Goal: Information Seeking & Learning: Learn about a topic

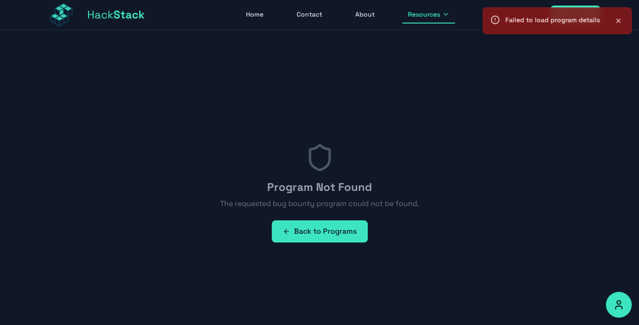
click at [617, 21] on icon at bounding box center [618, 20] width 7 height 7
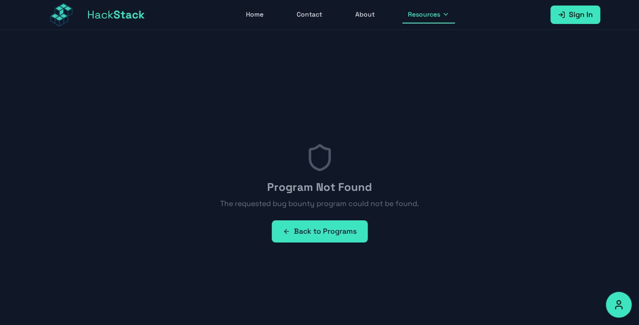
click at [296, 214] on div "Program Not Found The requested bug bounty program could not be found. Back to …" at bounding box center [319, 193] width 199 height 100
click at [295, 220] on div "Program Not Found The requested bug bounty program could not be found. Back to …" at bounding box center [319, 193] width 199 height 100
click at [295, 230] on link "Back to Programs" at bounding box center [320, 232] width 96 height 22
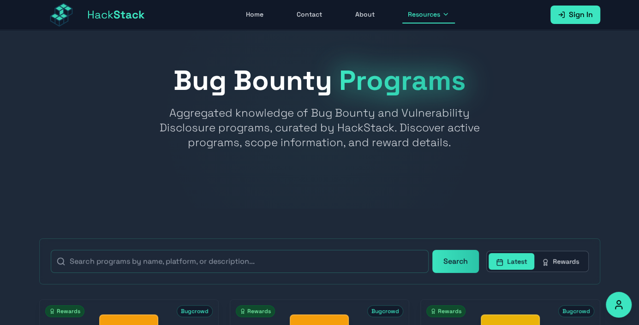
click at [248, 78] on h1 "Bug Bounty Programs" at bounding box center [319, 81] width 561 height 28
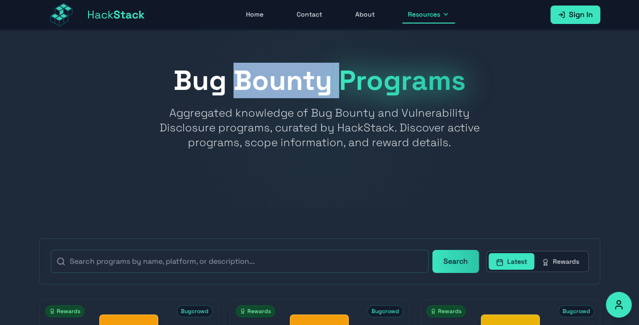
click at [248, 78] on h1 "Bug Bounty Programs" at bounding box center [319, 81] width 561 height 28
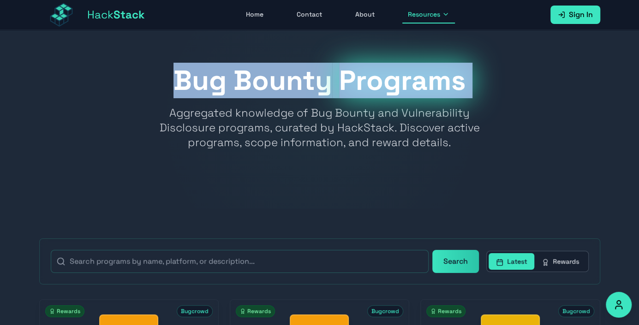
click at [248, 78] on h1 "Bug Bounty Programs" at bounding box center [319, 81] width 561 height 28
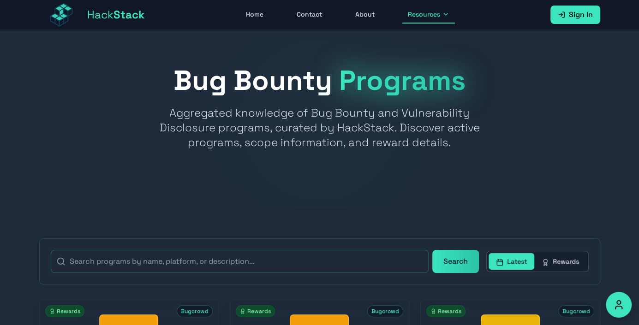
click at [244, 246] on div "Search Latest Rewards" at bounding box center [319, 262] width 561 height 46
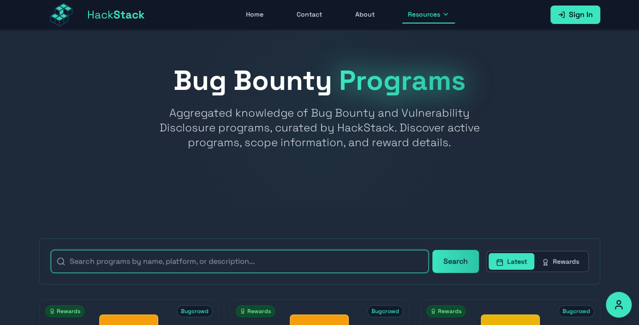
click at [329, 260] on input "text" at bounding box center [240, 261] width 378 height 23
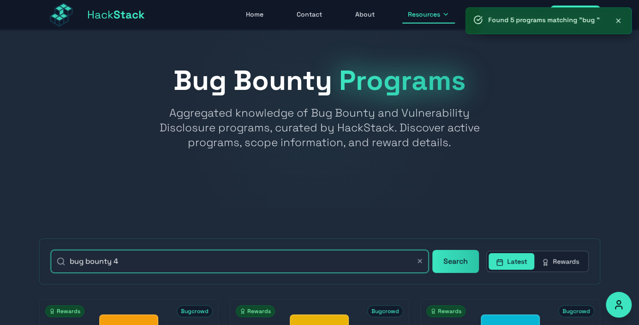
type input "bug bounty 4"
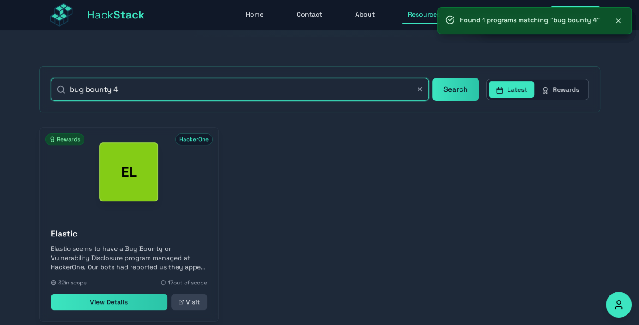
scroll to position [185, 0]
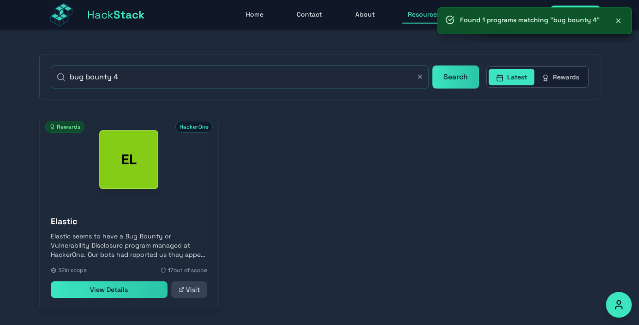
click at [329, 235] on div "EL HackerOne Rewards Elastic Elastic seems to have a Bug Bounty or Vulnerabilit…" at bounding box center [319, 212] width 561 height 195
click at [171, 228] on div "Elastic Elastic seems to have a Bug Bounty or Vulnerability Disclosure program …" at bounding box center [129, 256] width 179 height 105
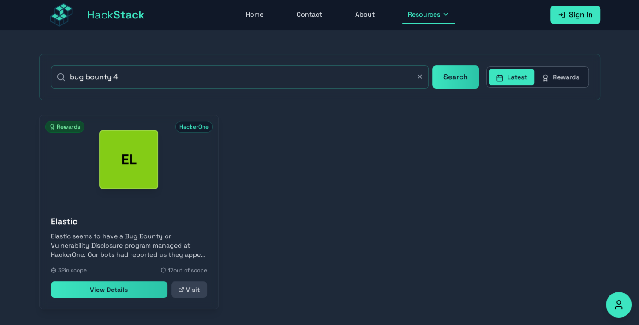
click at [155, 296] on link "View Details" at bounding box center [109, 290] width 117 height 17
